Goal: Information Seeking & Learning: Learn about a topic

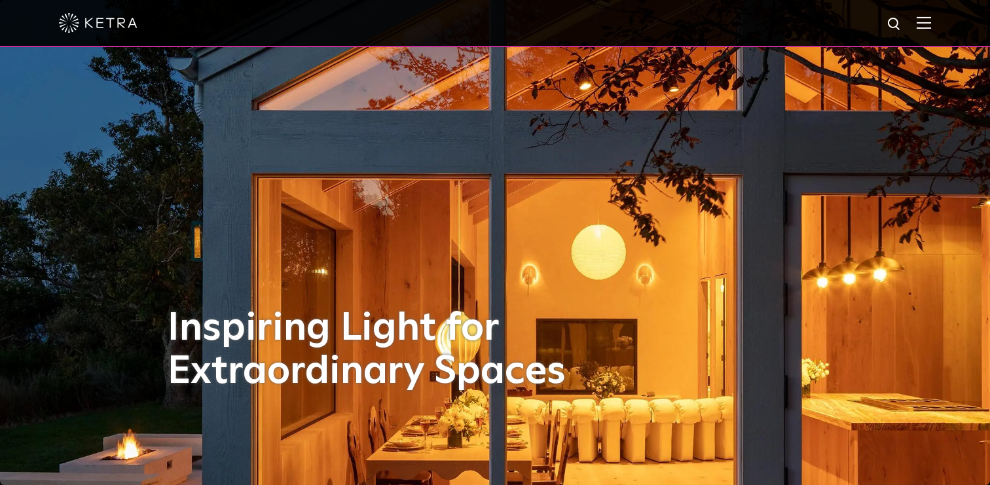
click at [923, 27] on img at bounding box center [924, 22] width 14 height 12
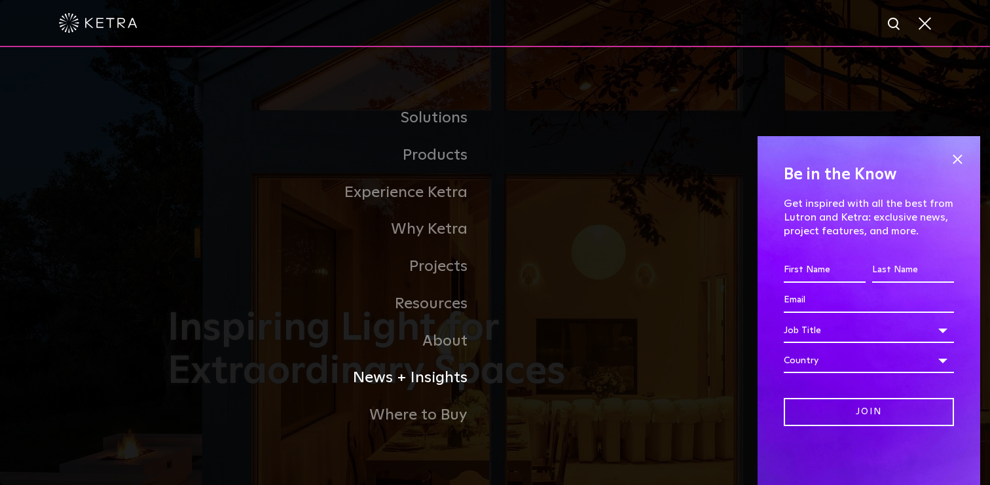
click at [408, 383] on link "News + Insights" at bounding box center [331, 378] width 327 height 37
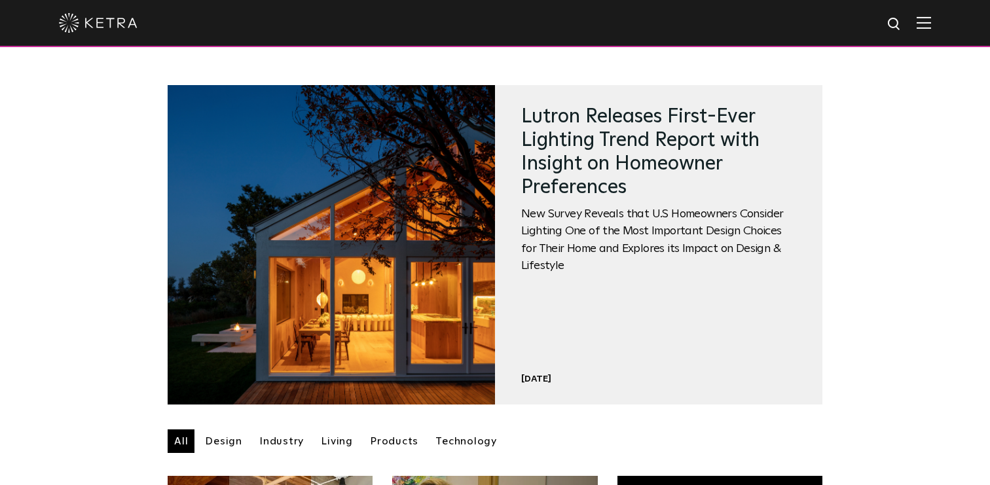
click at [916, 29] on div at bounding box center [495, 23] width 872 height 46
click at [928, 24] on img at bounding box center [924, 22] width 14 height 12
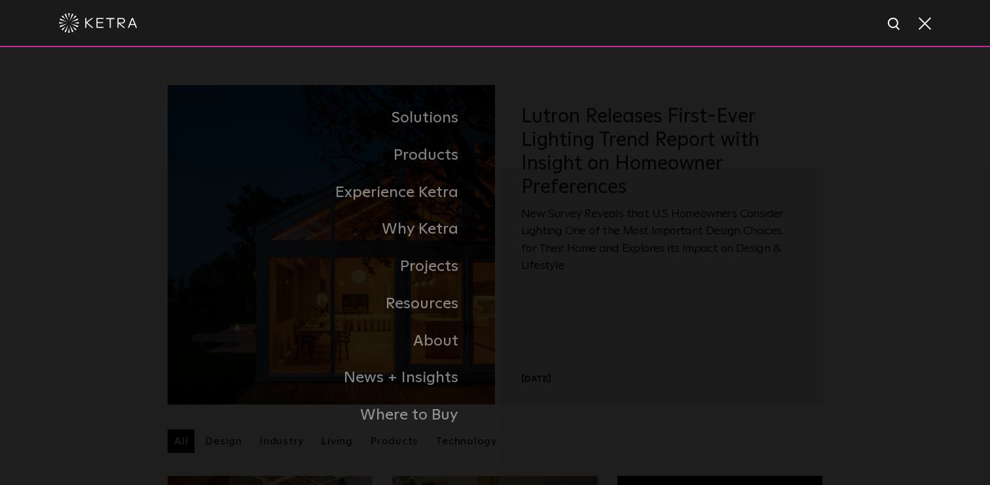
click at [925, 20] on span at bounding box center [924, 22] width 14 height 13
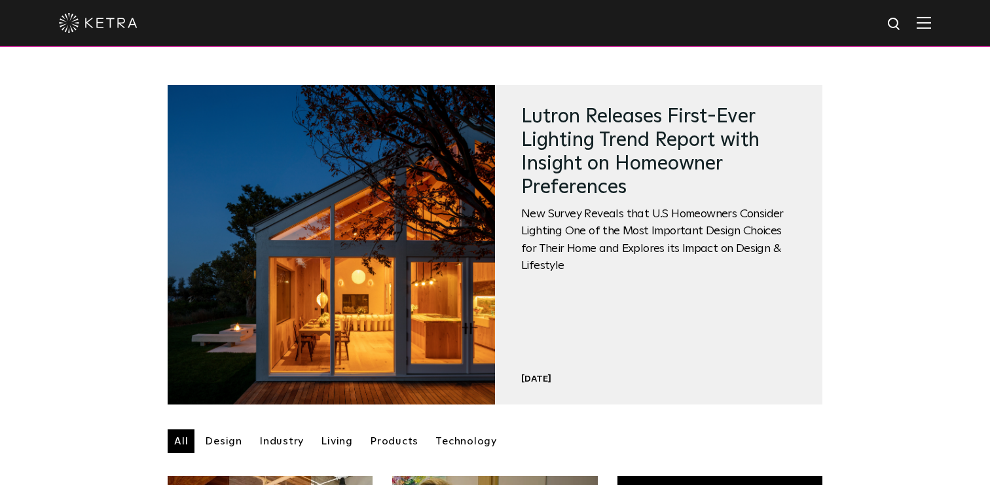
click at [923, 26] on img at bounding box center [924, 22] width 14 height 12
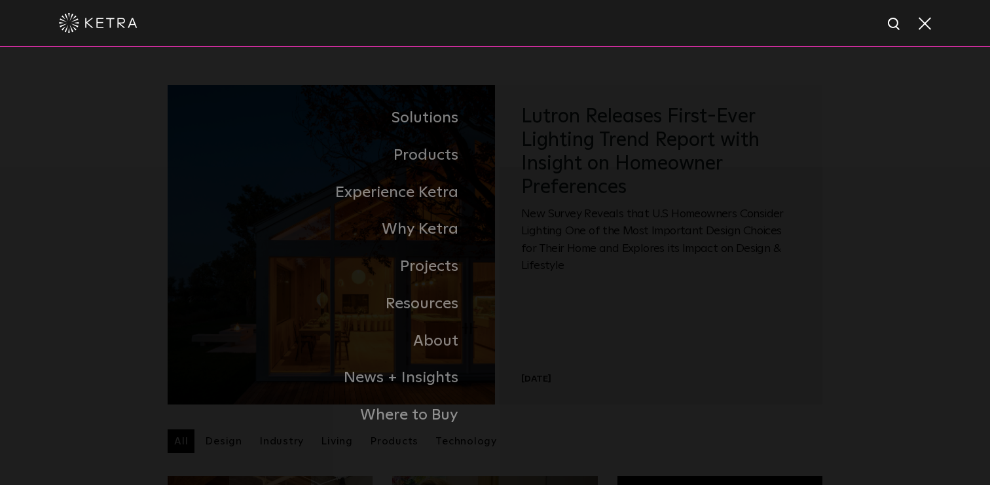
click at [921, 18] on span at bounding box center [924, 22] width 14 height 13
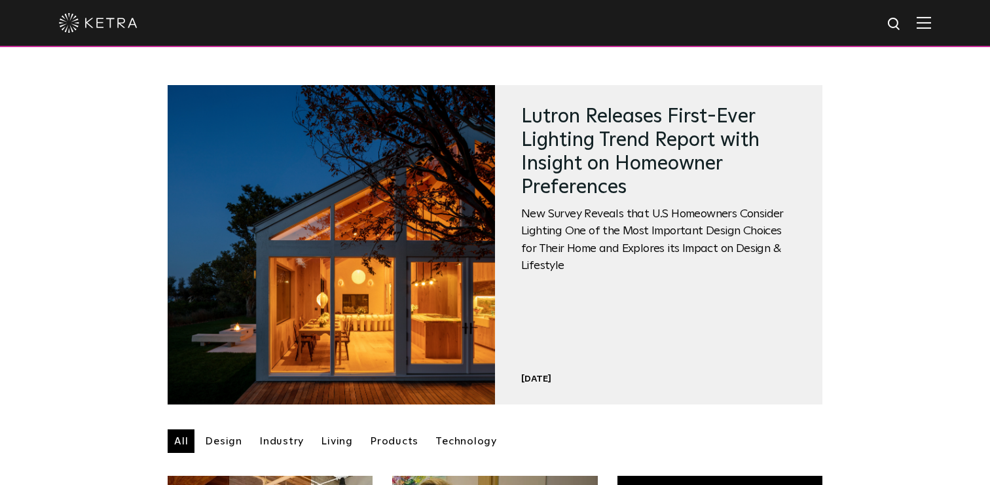
click at [928, 22] on img at bounding box center [924, 22] width 14 height 12
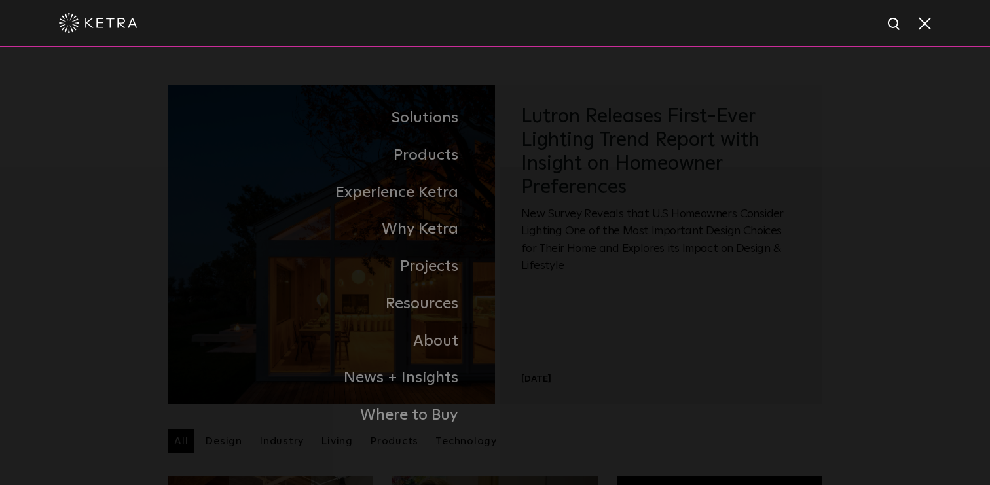
click at [0, 0] on link "Museums + Galleries" at bounding box center [0, 0] width 0 height 0
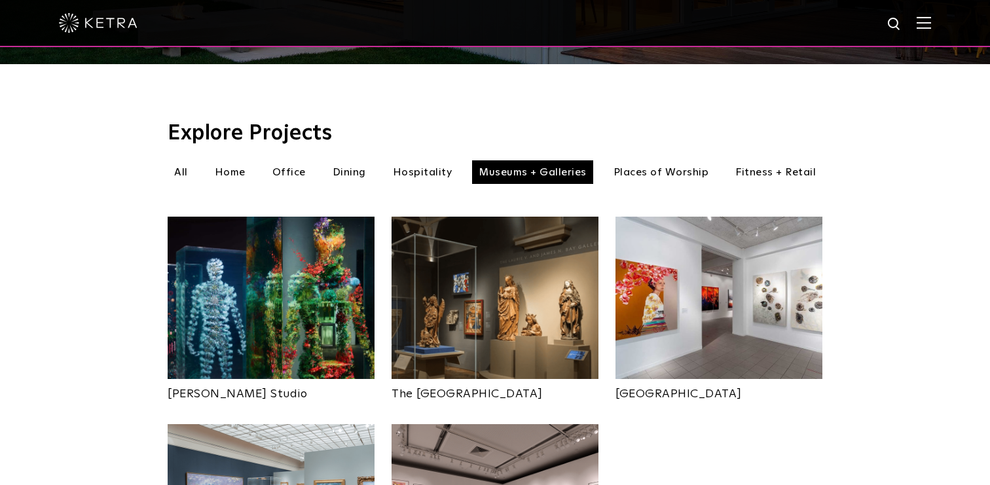
scroll to position [436, 0]
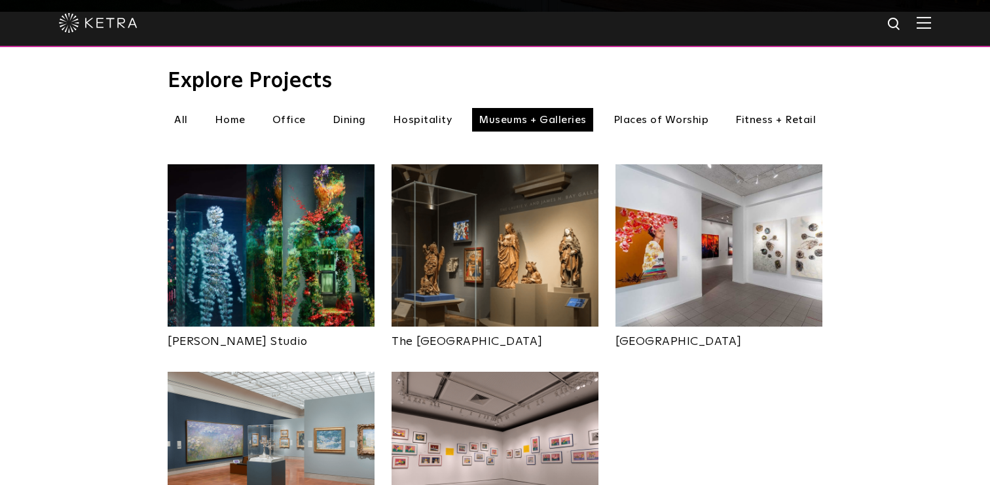
click at [233, 248] on img at bounding box center [271, 245] width 207 height 162
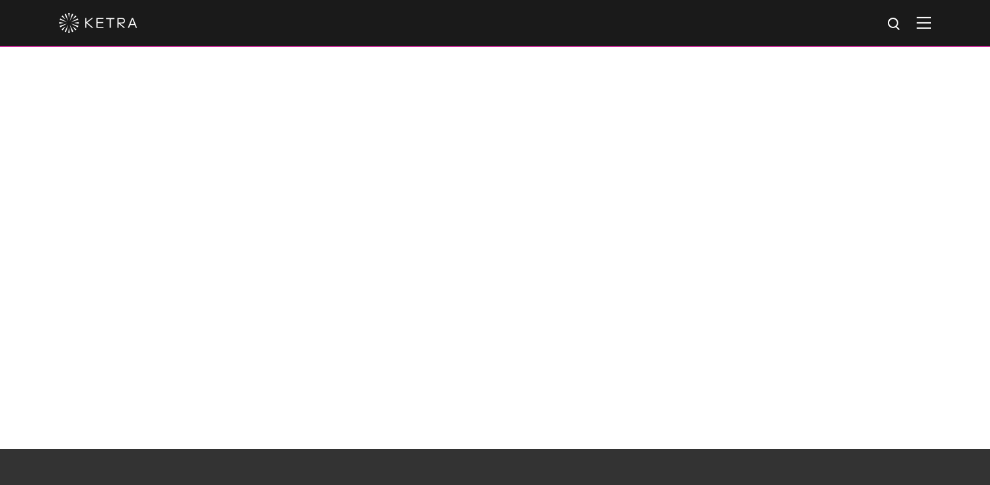
scroll to position [992, 0]
